Goal: Check status: Check status

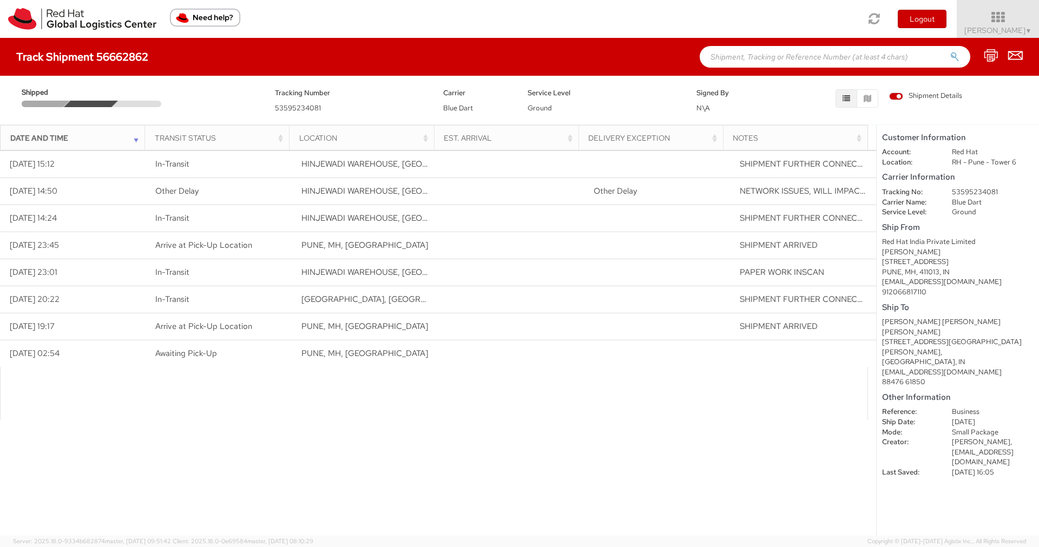
click at [896, 98] on span "Shipment Details" at bounding box center [925, 96] width 73 height 10
click at [0, 0] on input "Shipment Details" at bounding box center [0, 0] width 0 height 0
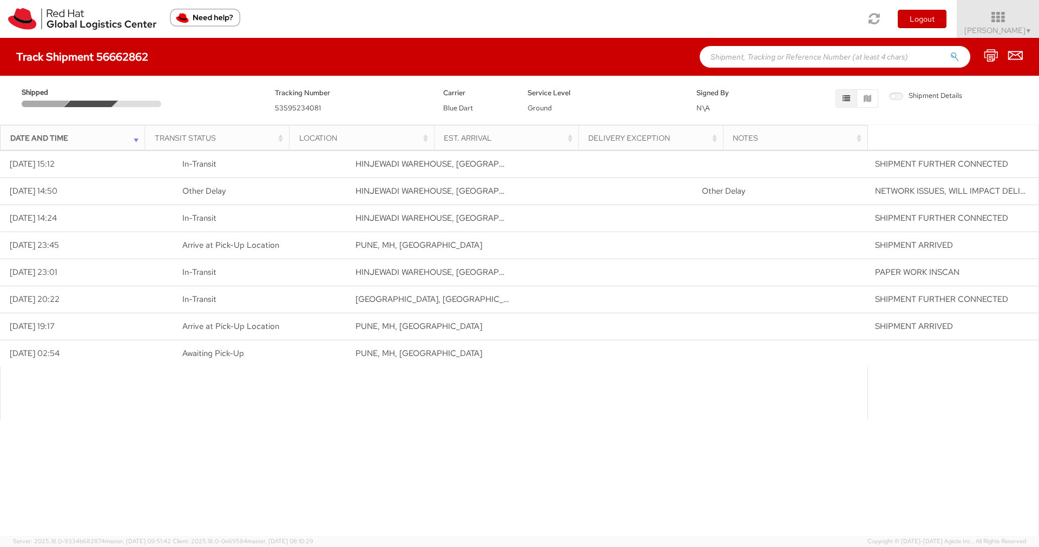
click at [896, 98] on span "Shipment Details" at bounding box center [925, 96] width 73 height 10
click at [0, 0] on input "Shipment Details" at bounding box center [0, 0] width 0 height 0
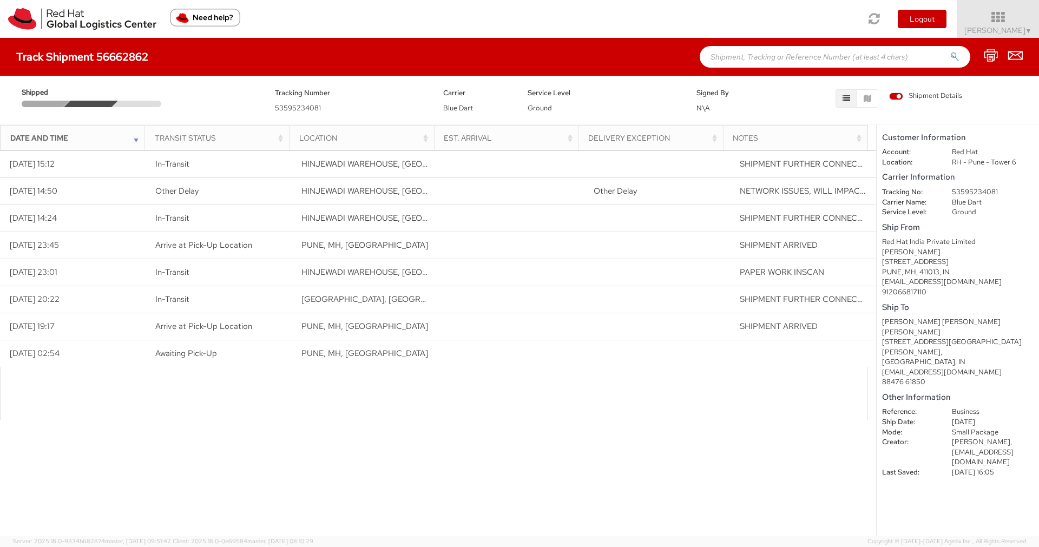
click at [898, 204] on dt "Carrier Name:" at bounding box center [909, 202] width 70 height 10
copy dl "Carrier Name:"
click at [973, 199] on dd "Blue Dart" at bounding box center [993, 202] width 98 height 10
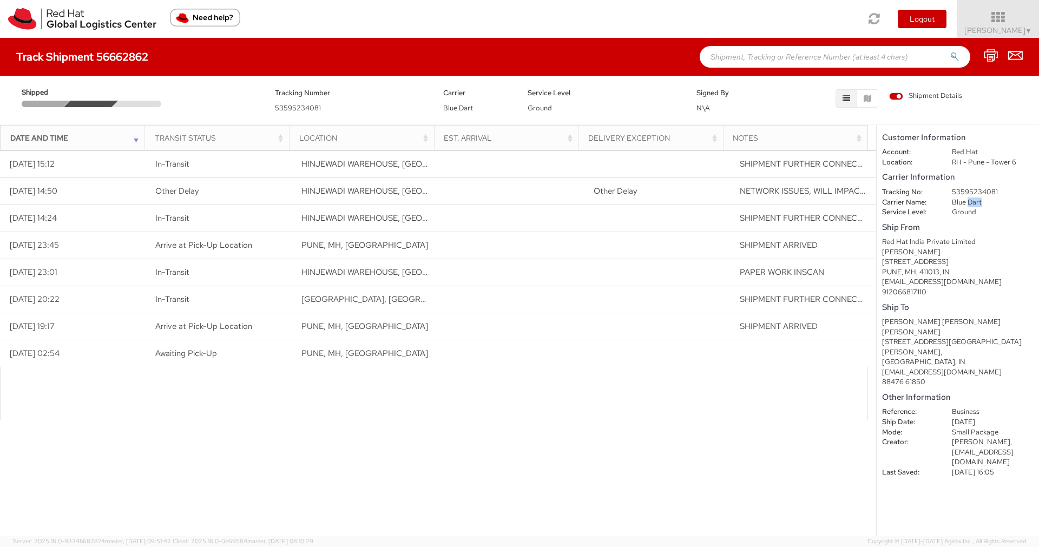
click at [973, 199] on dd "Blue Dart" at bounding box center [993, 202] width 98 height 10
copy dl "Blue Dart"
click at [930, 223] on h5 "Ship From" at bounding box center [958, 227] width 152 height 9
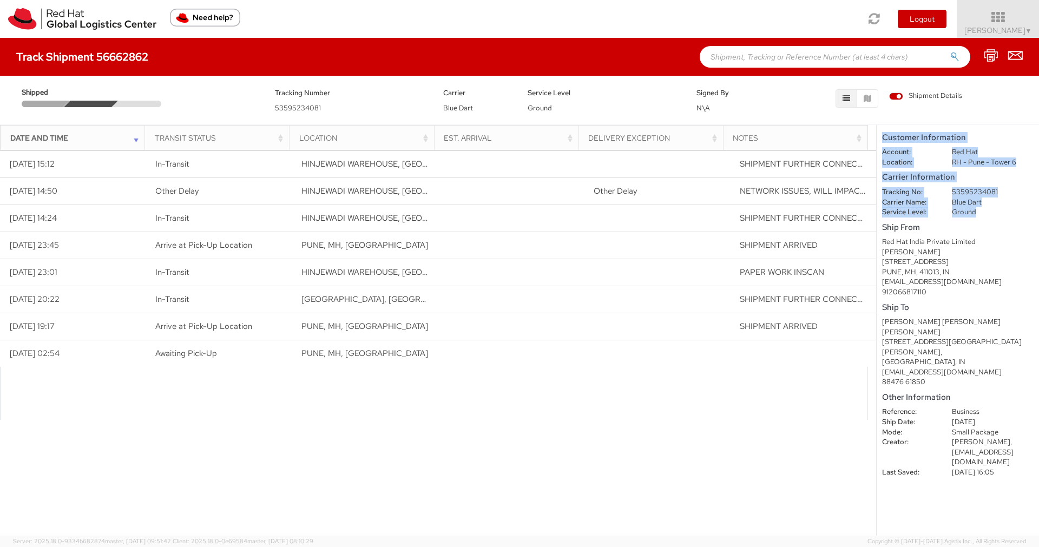
drag, startPoint x: 883, startPoint y: 135, endPoint x: 999, endPoint y: 219, distance: 142.7
click at [999, 219] on shipment-details "Customer Information Account: Red Hat Location: [GEOGRAPHIC_DATA] - [GEOGRAPHIC…" at bounding box center [958, 330] width 162 height 411
copy shipment-details "Customer Information Account: Red Hat Location: RH - [GEOGRAPHIC_DATA] - Tower …"
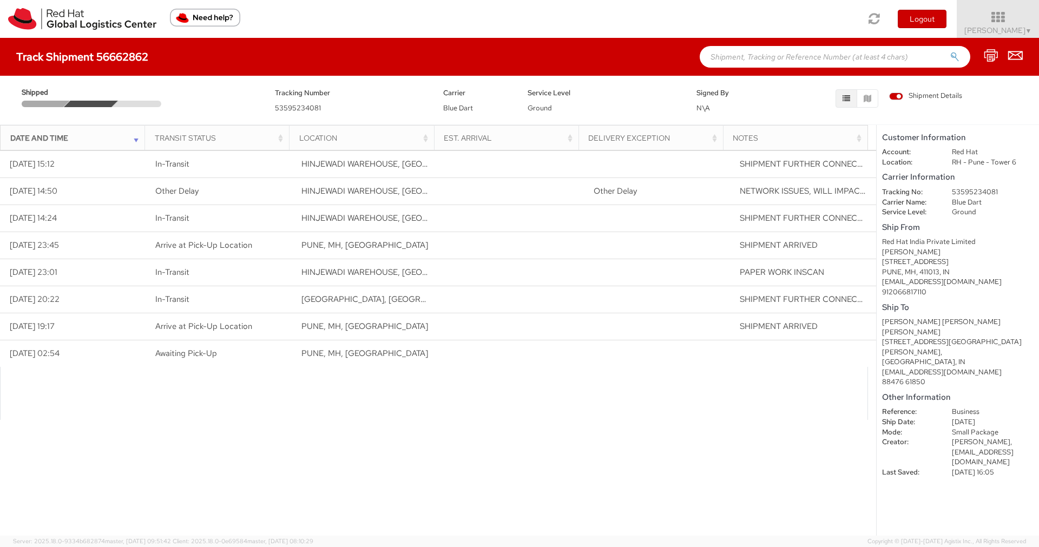
click at [916, 280] on div "[EMAIL_ADDRESS][DOMAIN_NAME]" at bounding box center [958, 282] width 152 height 10
click at [896, 191] on dt "Tracking No:" at bounding box center [909, 192] width 70 height 10
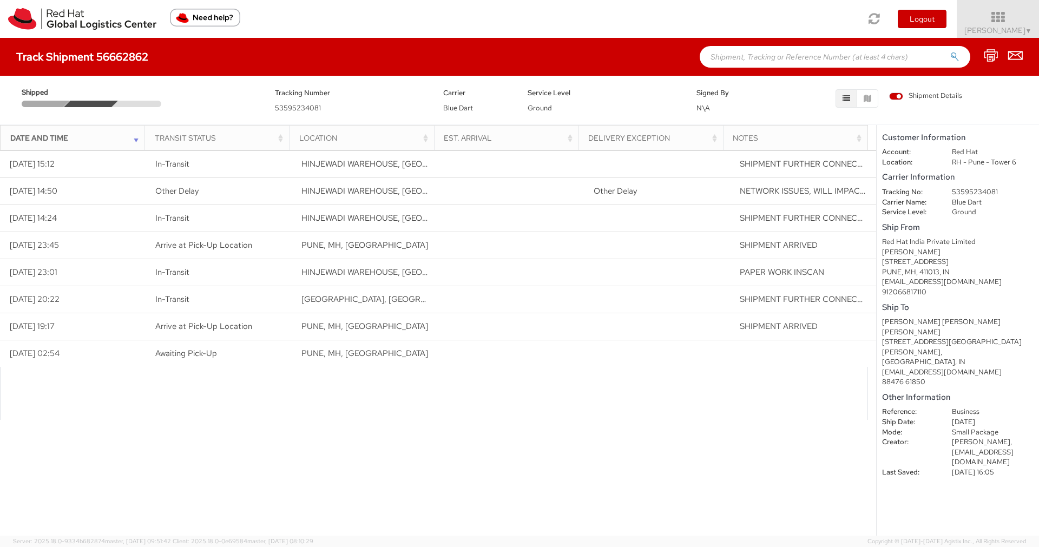
click at [971, 189] on dd "53595234081" at bounding box center [993, 192] width 98 height 10
copy dl "53595234081"
